Goal: Navigation & Orientation: Find specific page/section

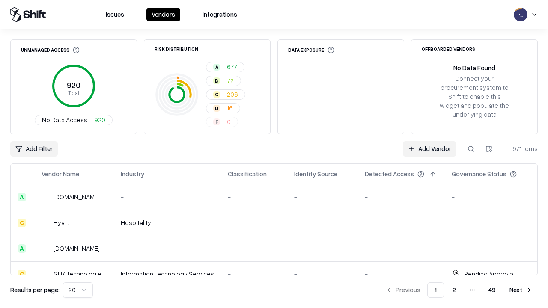
click at [78, 290] on html "Issues Vendors Integrations Unmanaged Access 920 Total No Data Access 920 Risk …" at bounding box center [274, 154] width 548 height 308
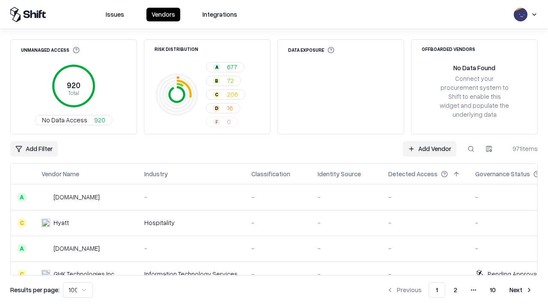
click at [521, 290] on button "Next" at bounding box center [520, 290] width 33 height 15
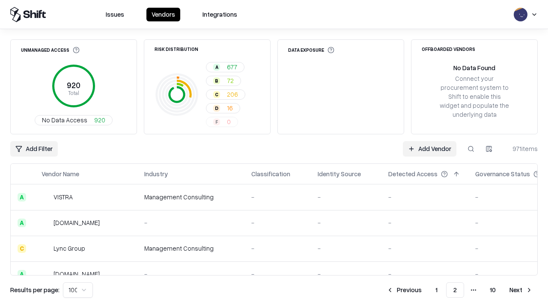
click at [521, 290] on button "Next" at bounding box center [520, 290] width 33 height 15
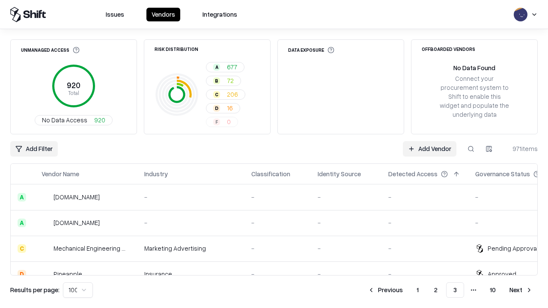
click at [521, 290] on button "Next" at bounding box center [520, 290] width 33 height 15
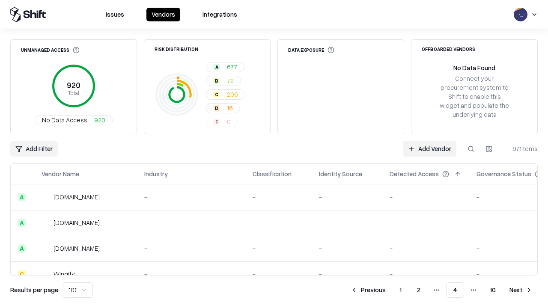
click at [521, 290] on button "Next" at bounding box center [520, 290] width 33 height 15
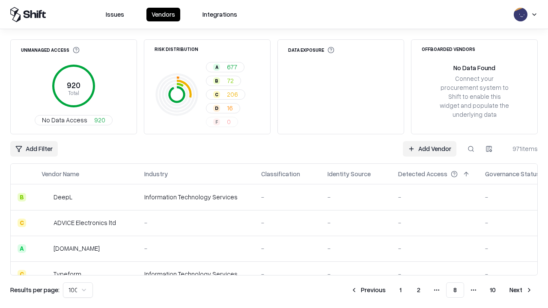
click at [521, 290] on button "Next" at bounding box center [520, 290] width 33 height 15
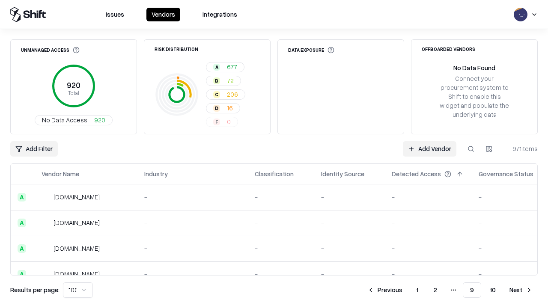
click at [521, 290] on button "Next" at bounding box center [520, 290] width 33 height 15
click at [404, 290] on button "Previous" at bounding box center [404, 290] width 45 height 15
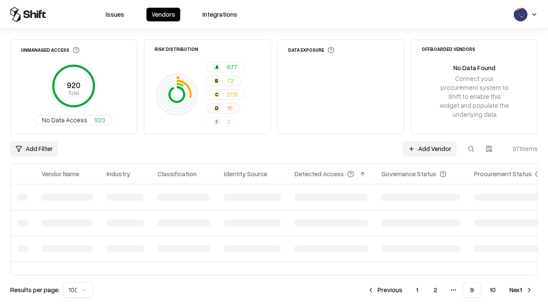
click at [385, 290] on button "Previous" at bounding box center [384, 290] width 45 height 15
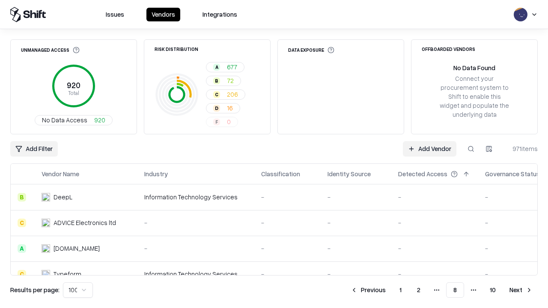
click at [368, 290] on button "Previous" at bounding box center [368, 290] width 45 height 15
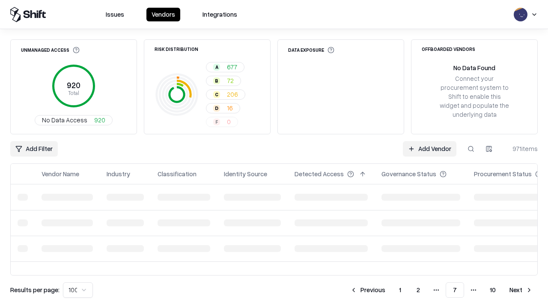
click at [368, 290] on button "Previous" at bounding box center [367, 290] width 45 height 15
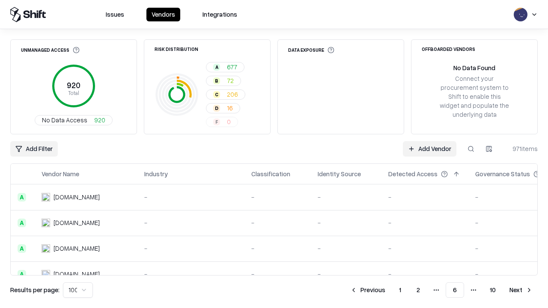
click at [368, 290] on button "Previous" at bounding box center [367, 290] width 45 height 15
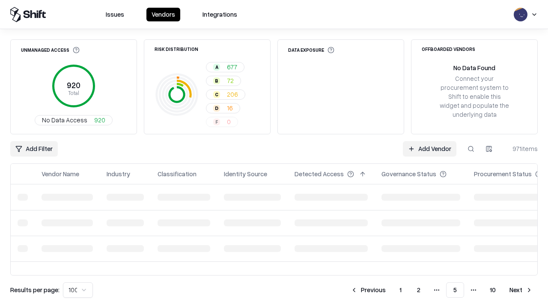
click at [368, 290] on button "Previous" at bounding box center [368, 290] width 45 height 15
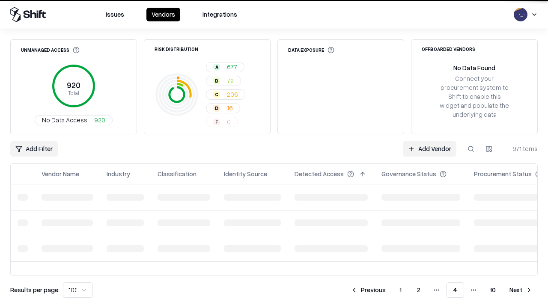
click at [368, 290] on button "Previous" at bounding box center [368, 290] width 45 height 15
